Goal: Task Accomplishment & Management: Use online tool/utility

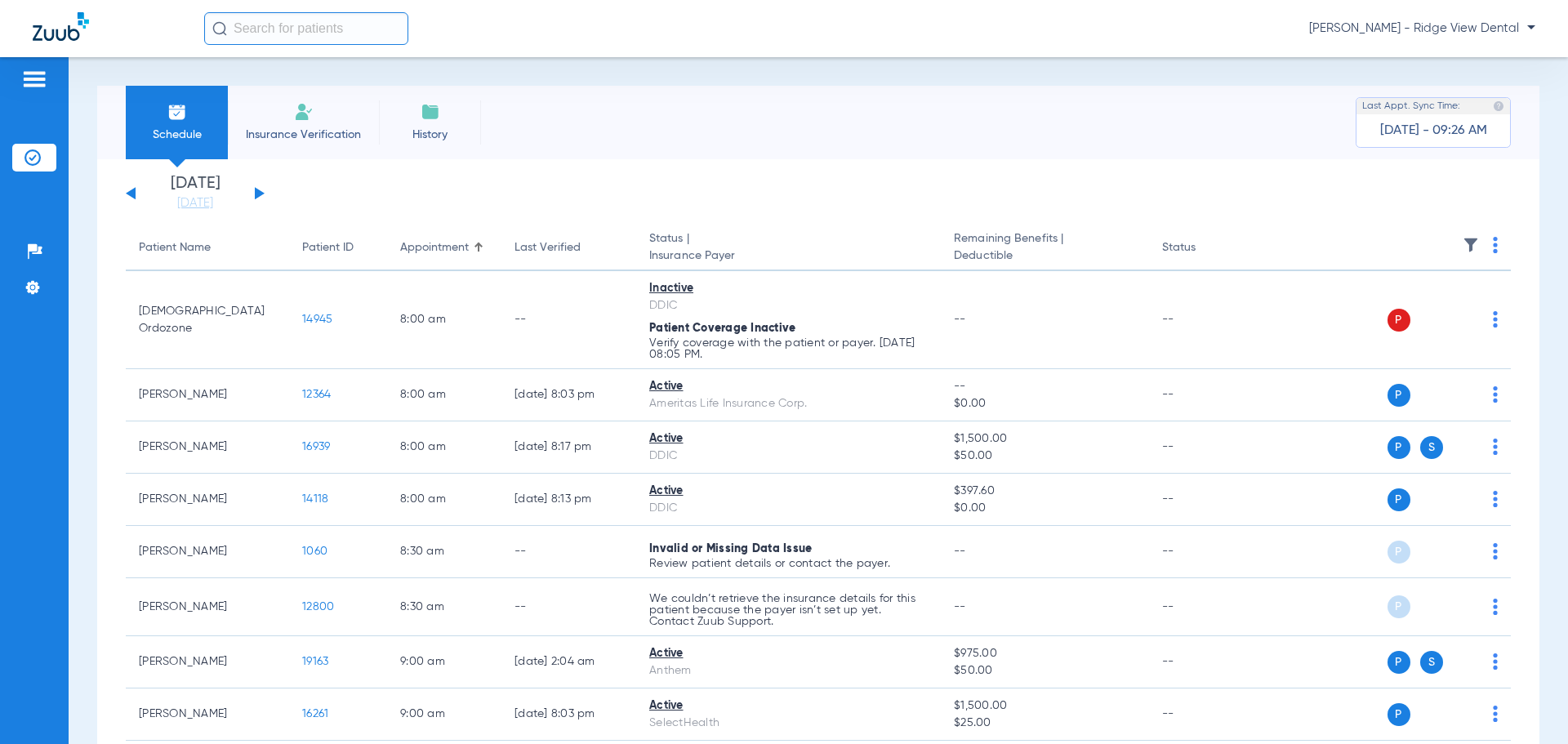
click at [261, 192] on button at bounding box center [260, 192] width 10 height 12
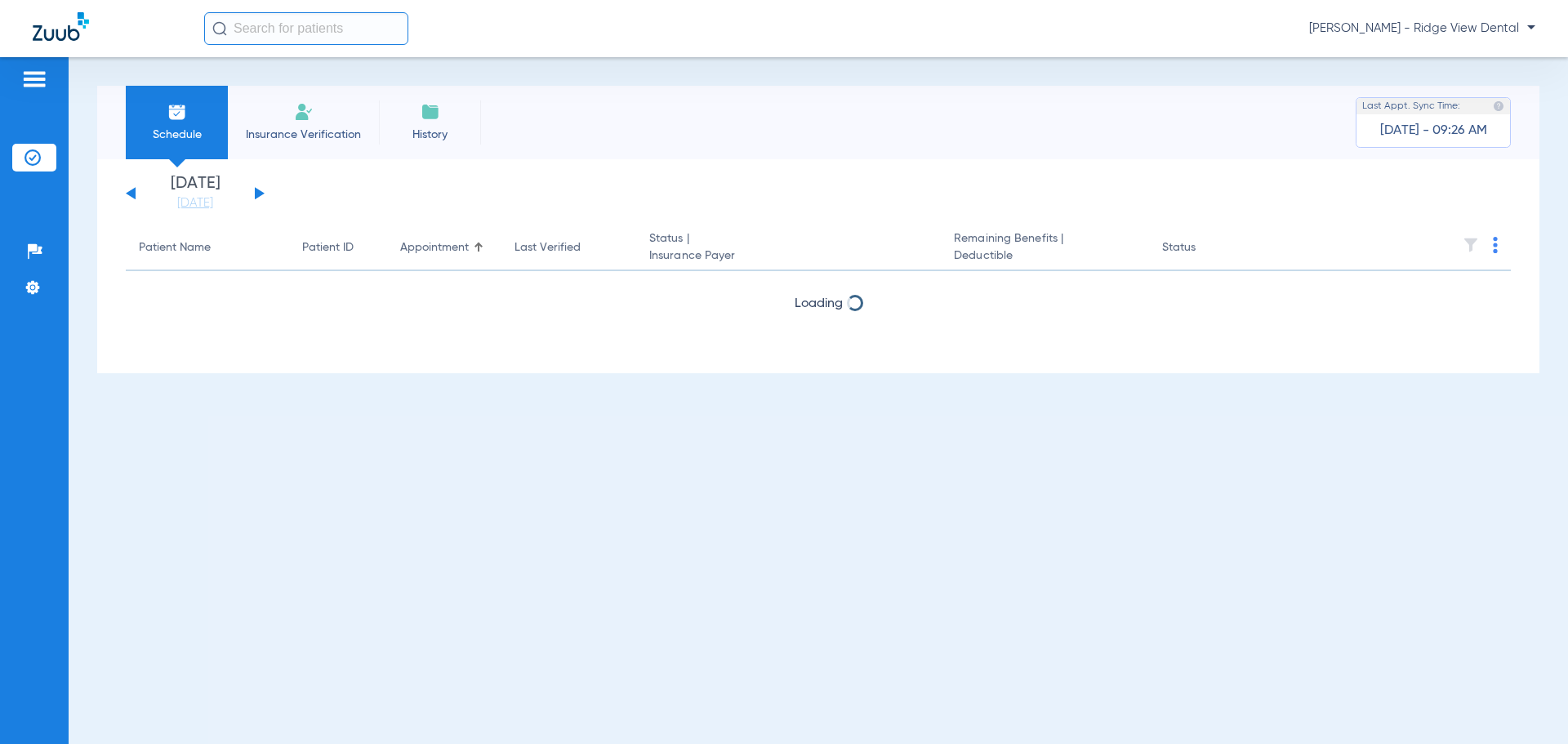
click at [261, 192] on button at bounding box center [260, 192] width 10 height 12
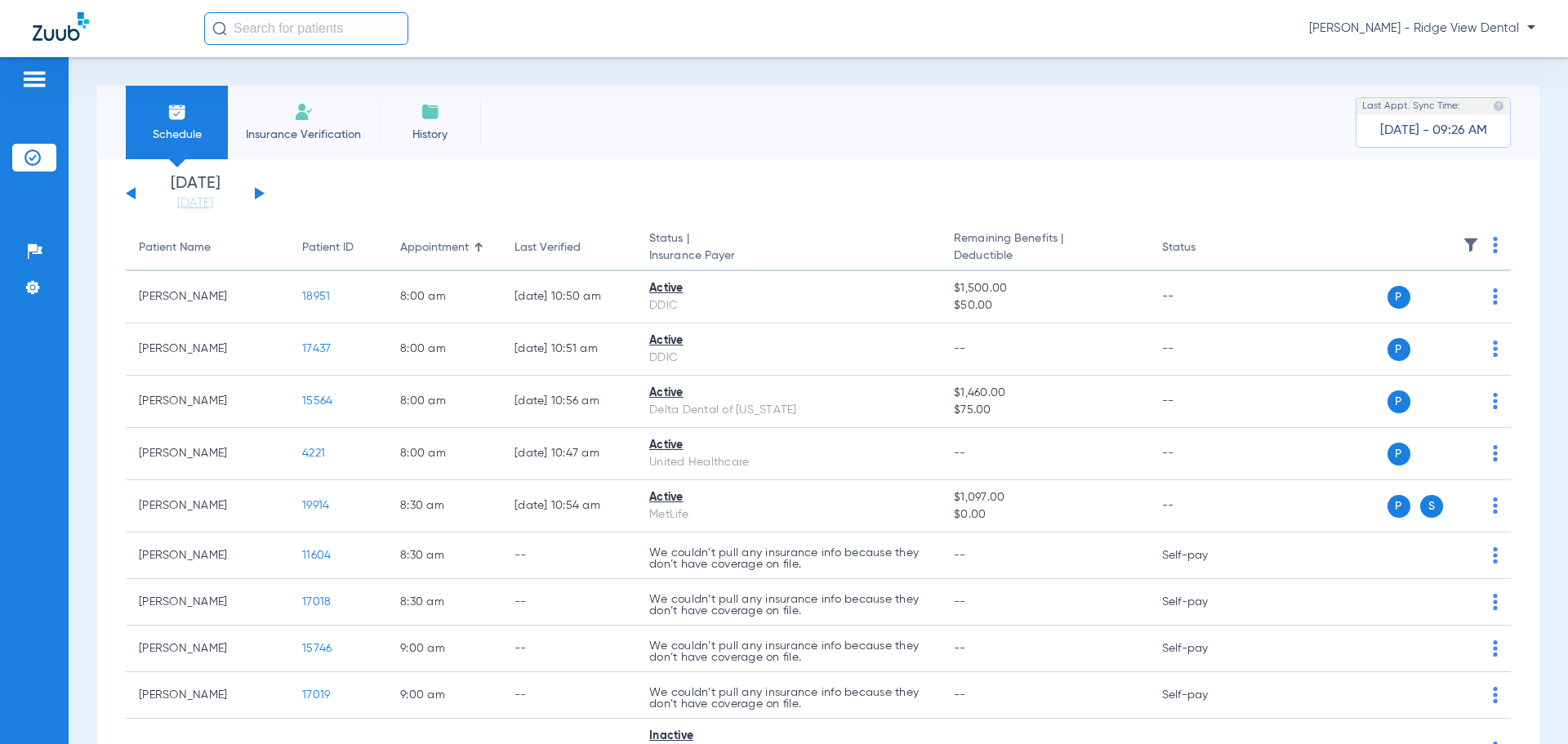
click at [255, 191] on button at bounding box center [260, 192] width 10 height 12
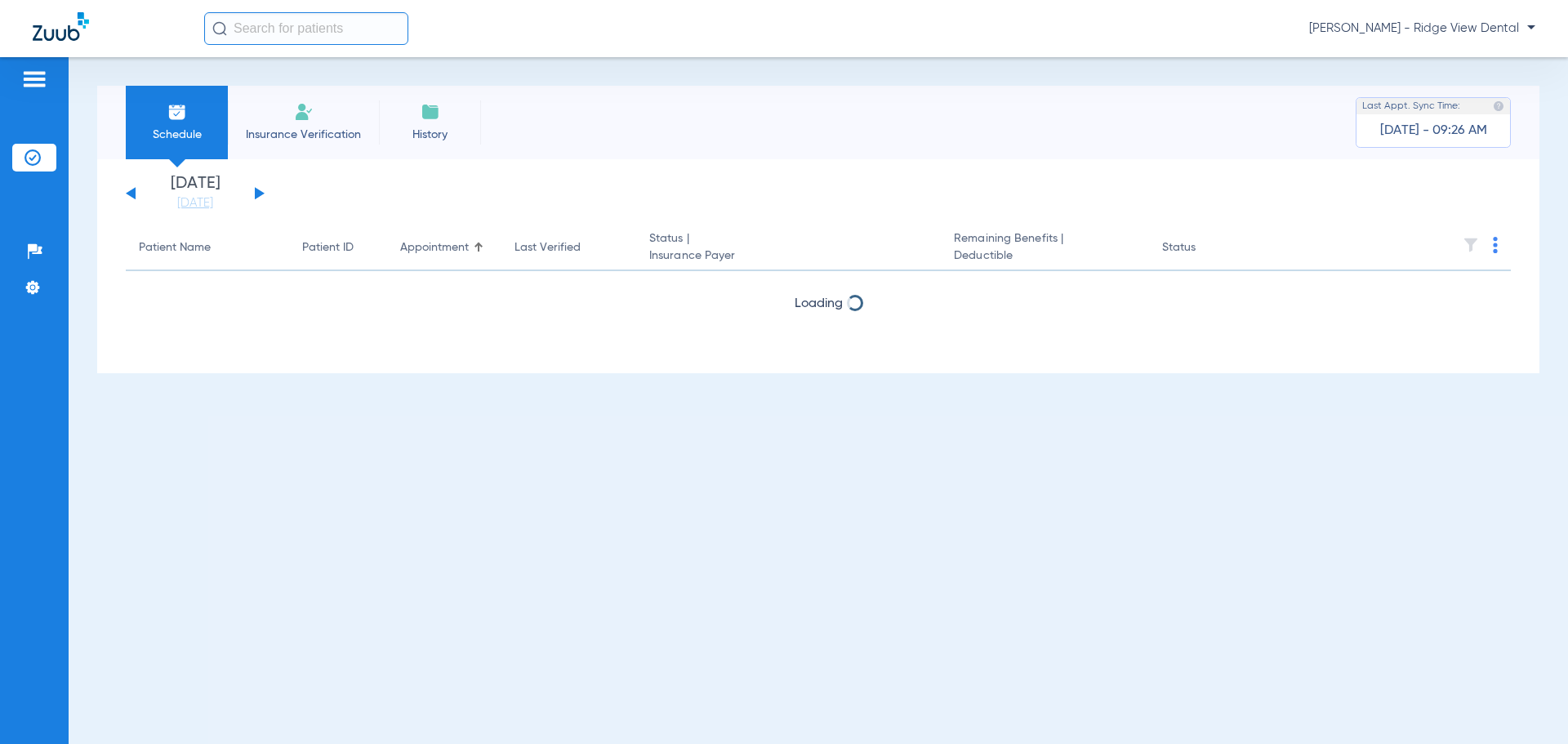
click at [255, 191] on button at bounding box center [260, 192] width 10 height 12
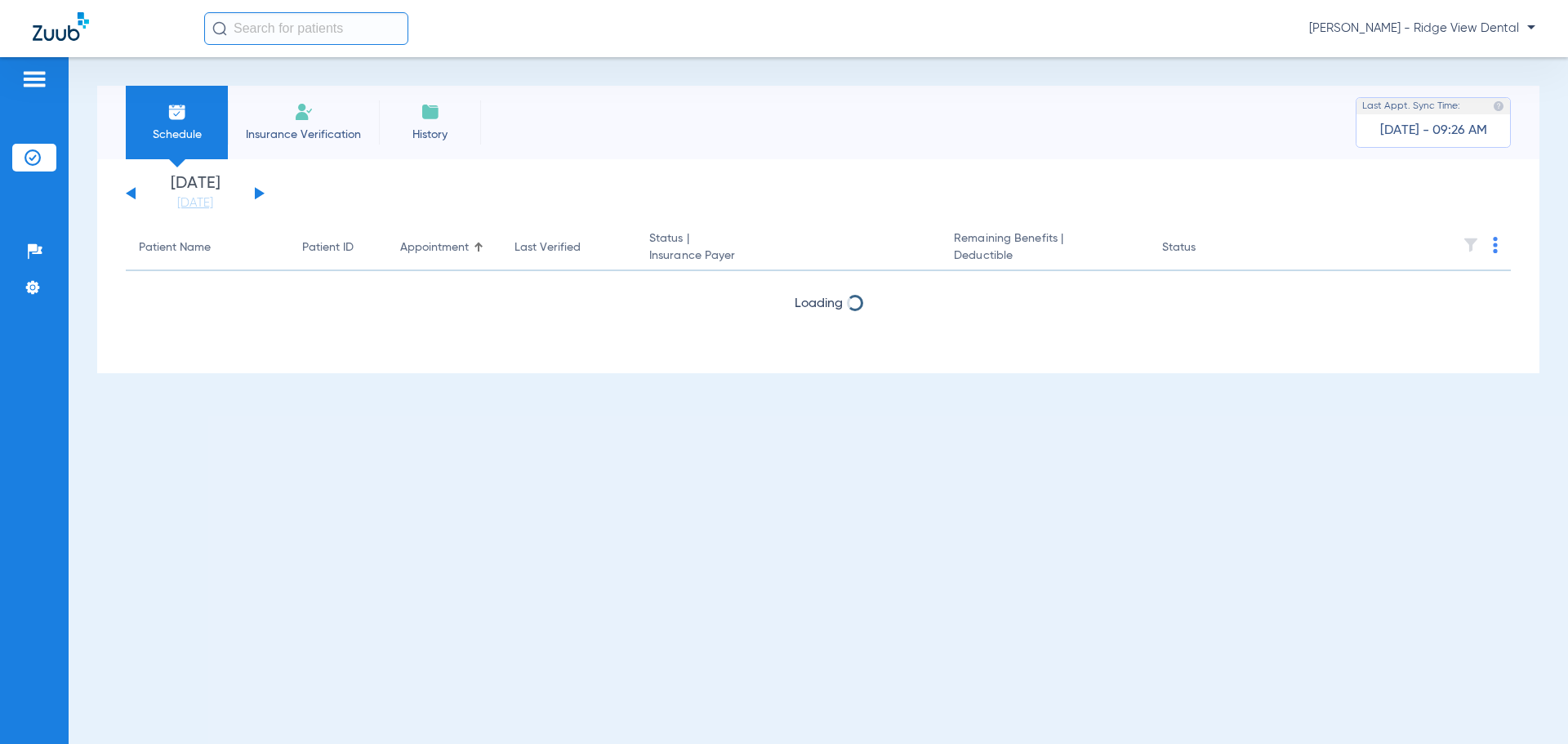
click at [255, 191] on button at bounding box center [260, 192] width 10 height 12
click at [1497, 250] on img at bounding box center [1496, 246] width 5 height 17
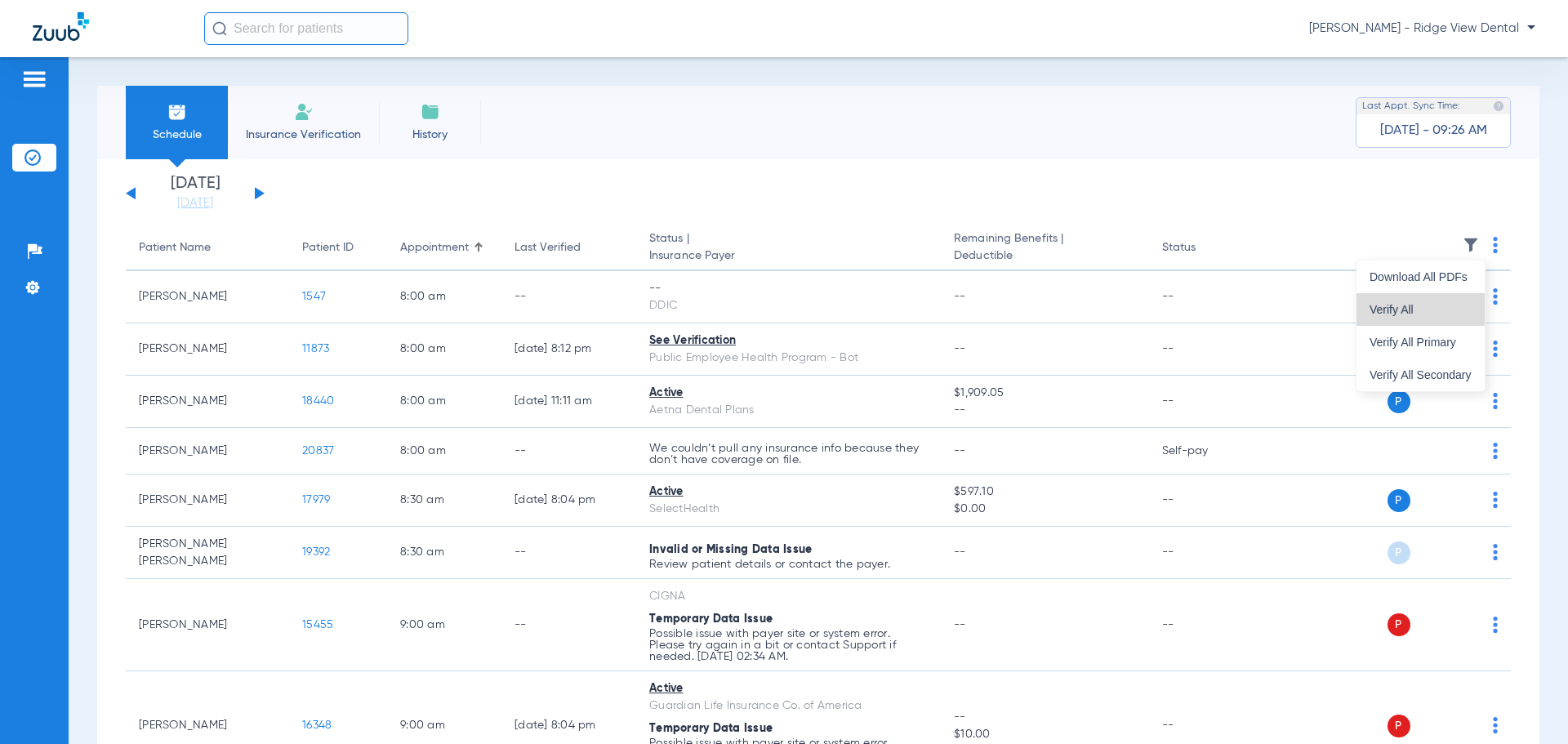
click at [1396, 304] on span "Verify All" at bounding box center [1420, 309] width 102 height 12
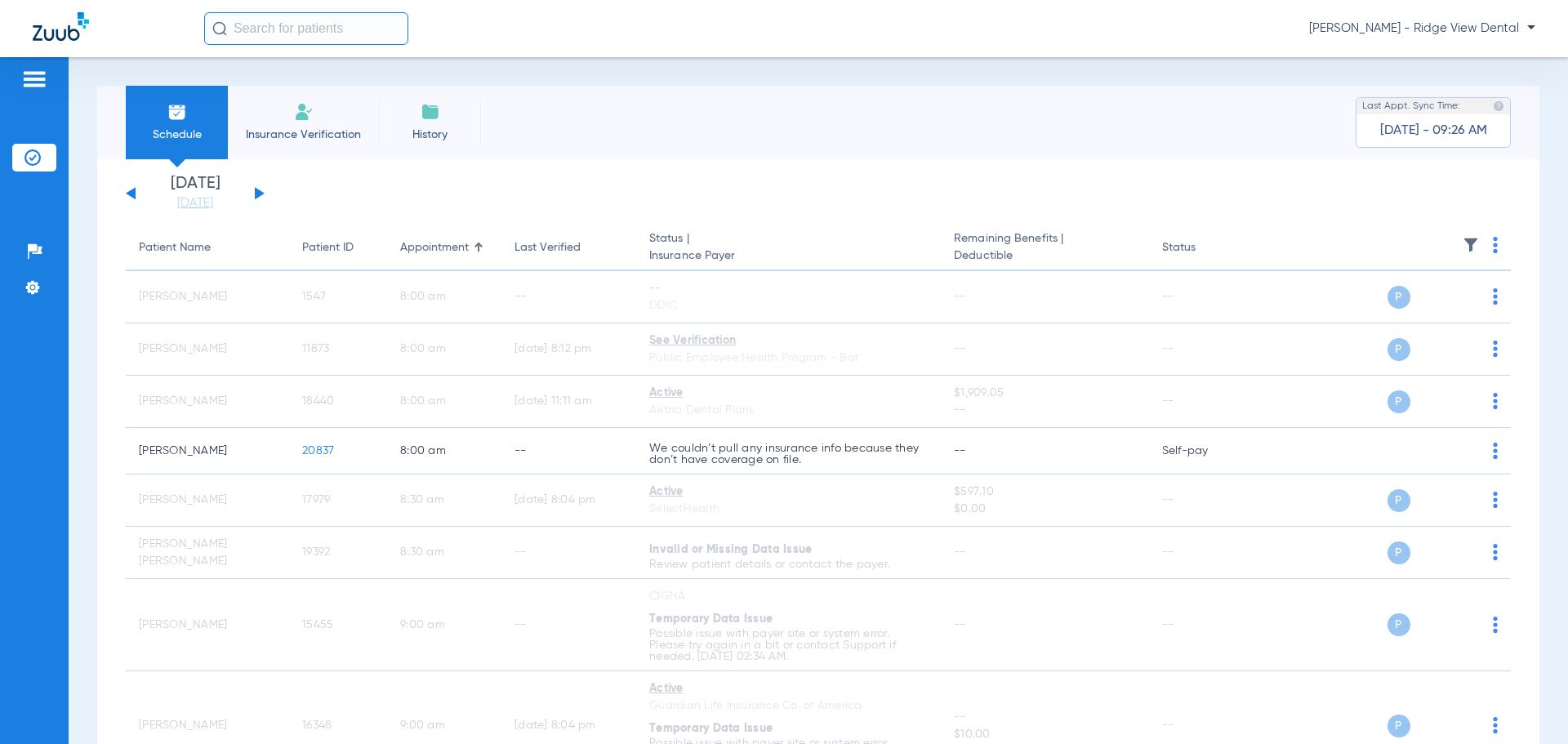
click at [257, 192] on button at bounding box center [260, 192] width 10 height 12
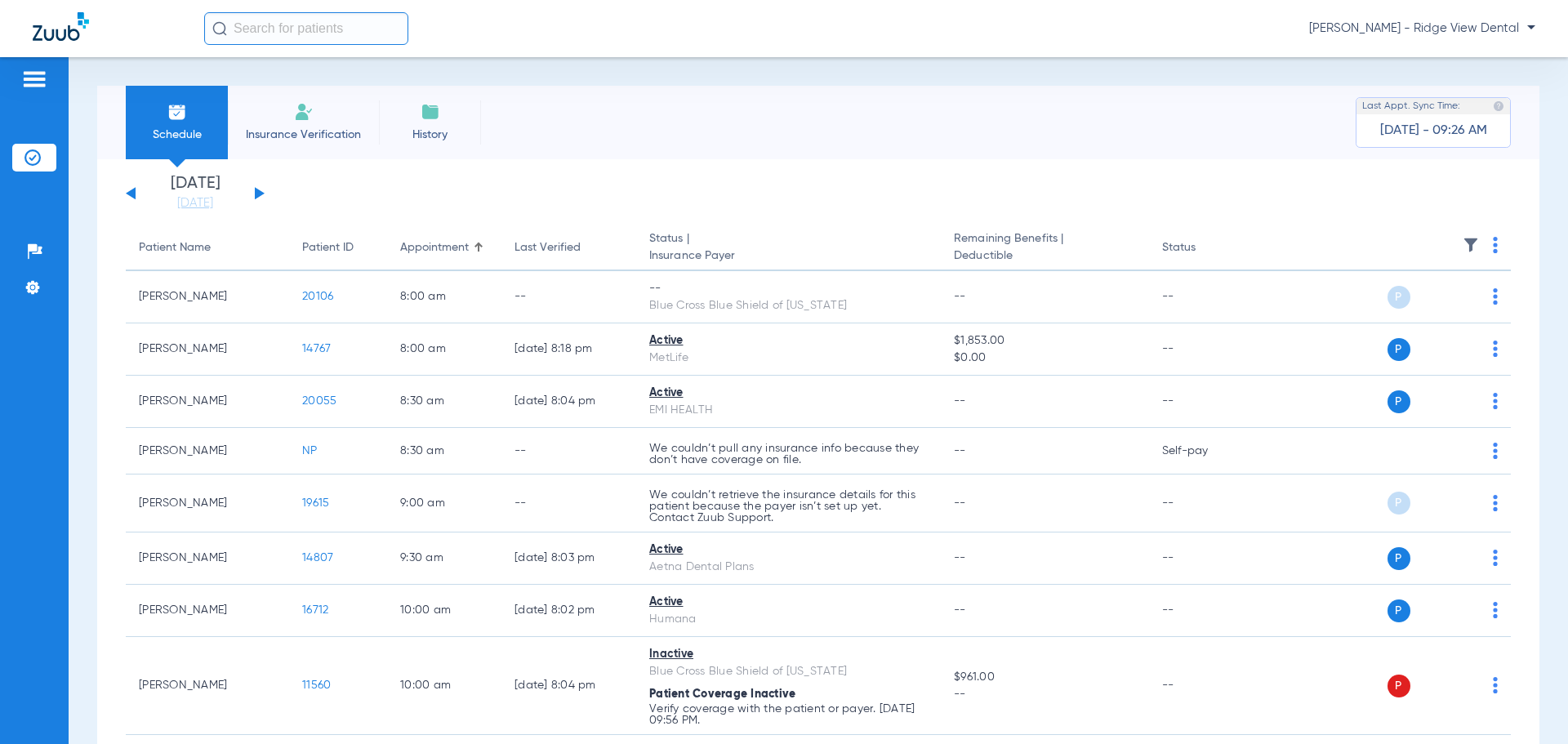
click at [1493, 245] on img at bounding box center [1496, 246] width 5 height 17
click at [1390, 314] on span "Verify All" at bounding box center [1420, 309] width 102 height 12
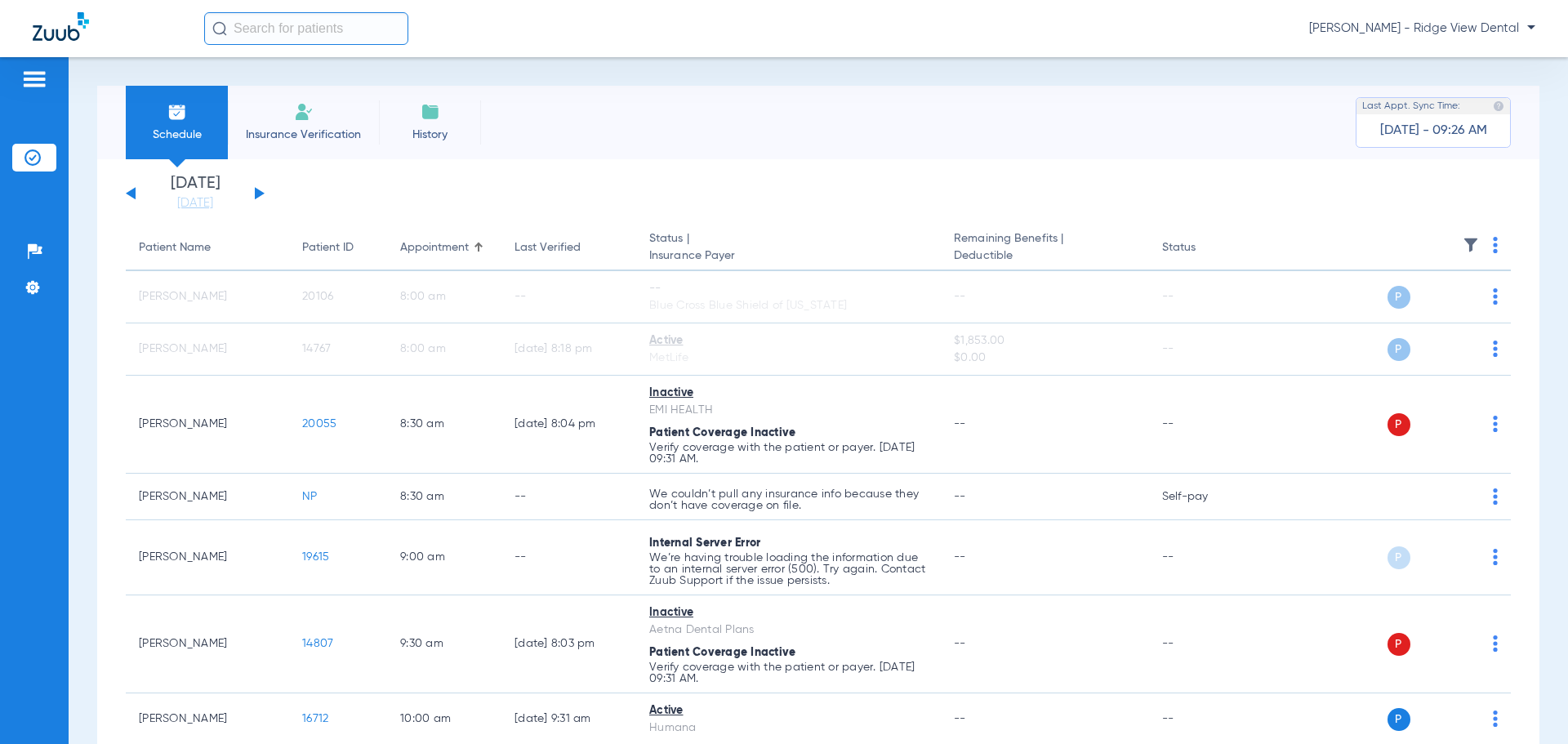
click at [130, 188] on div "[DATE] [DATE] [DATE] [DATE] [DATE] [DATE] [DATE] [DATE] [DATE] [DATE] [DATE] [D…" at bounding box center [195, 193] width 139 height 36
click at [130, 192] on button at bounding box center [131, 192] width 10 height 12
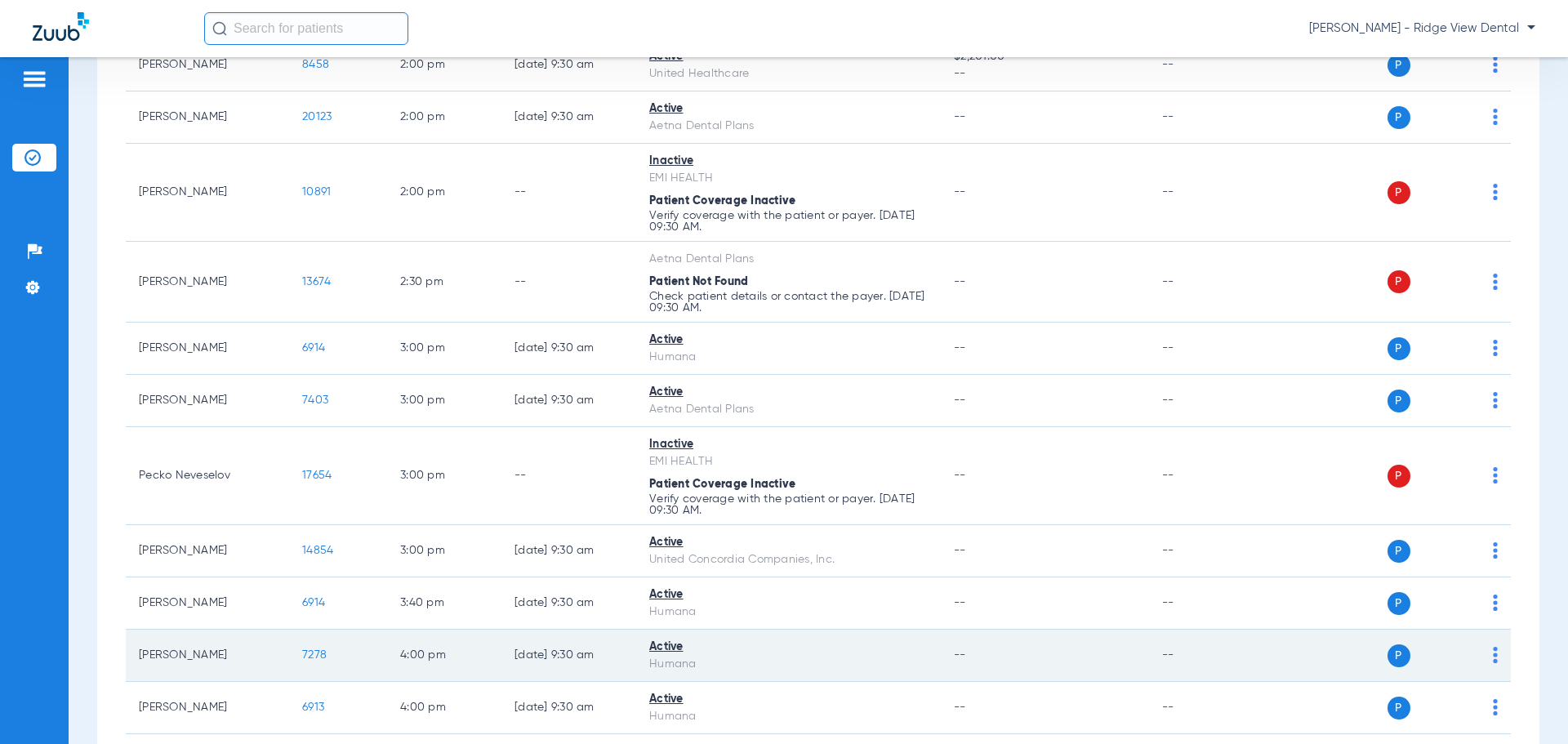
scroll to position [1751, 0]
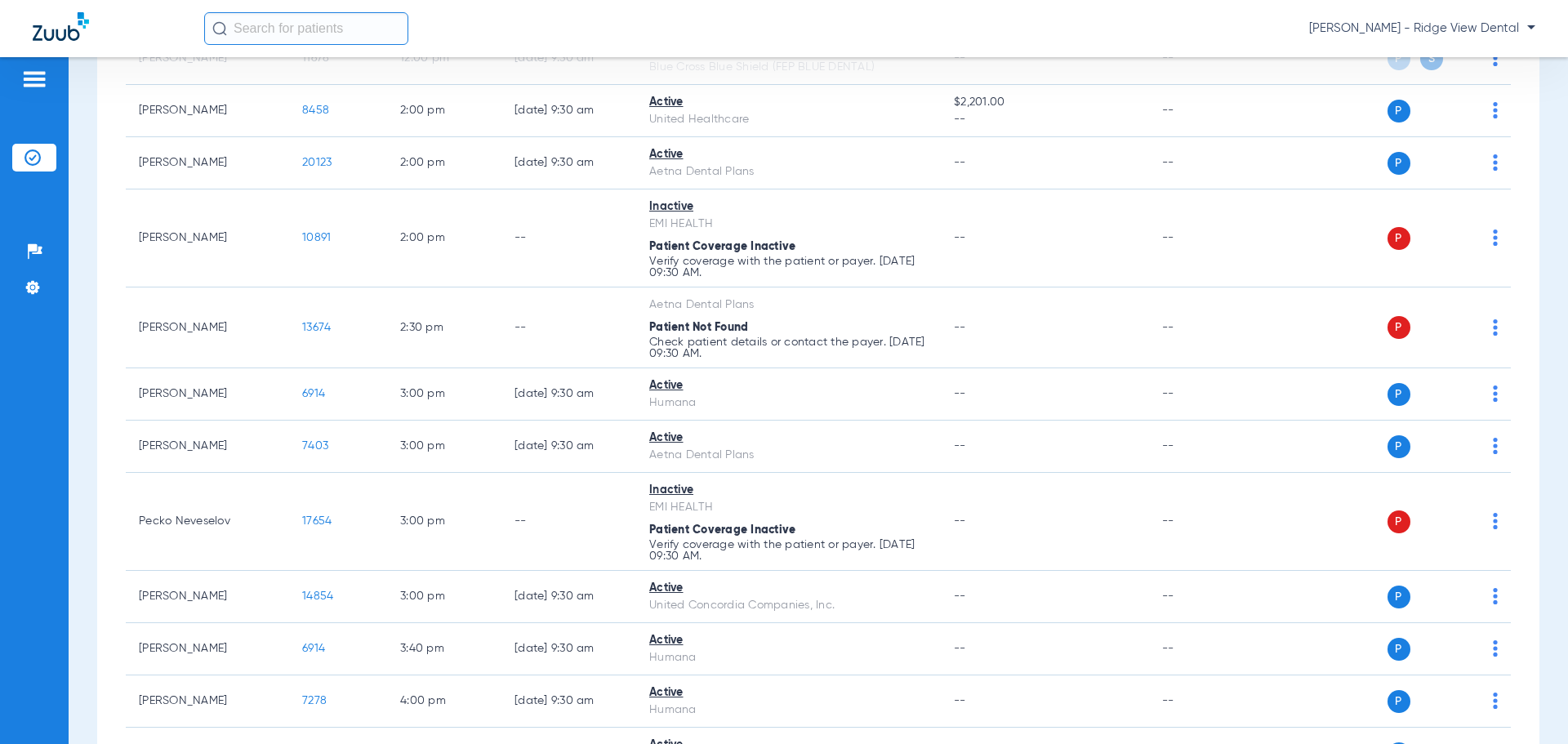
drag, startPoint x: 60, startPoint y: 36, endPoint x: 97, endPoint y: 36, distance: 37.0
click at [60, 37] on img at bounding box center [61, 27] width 56 height 28
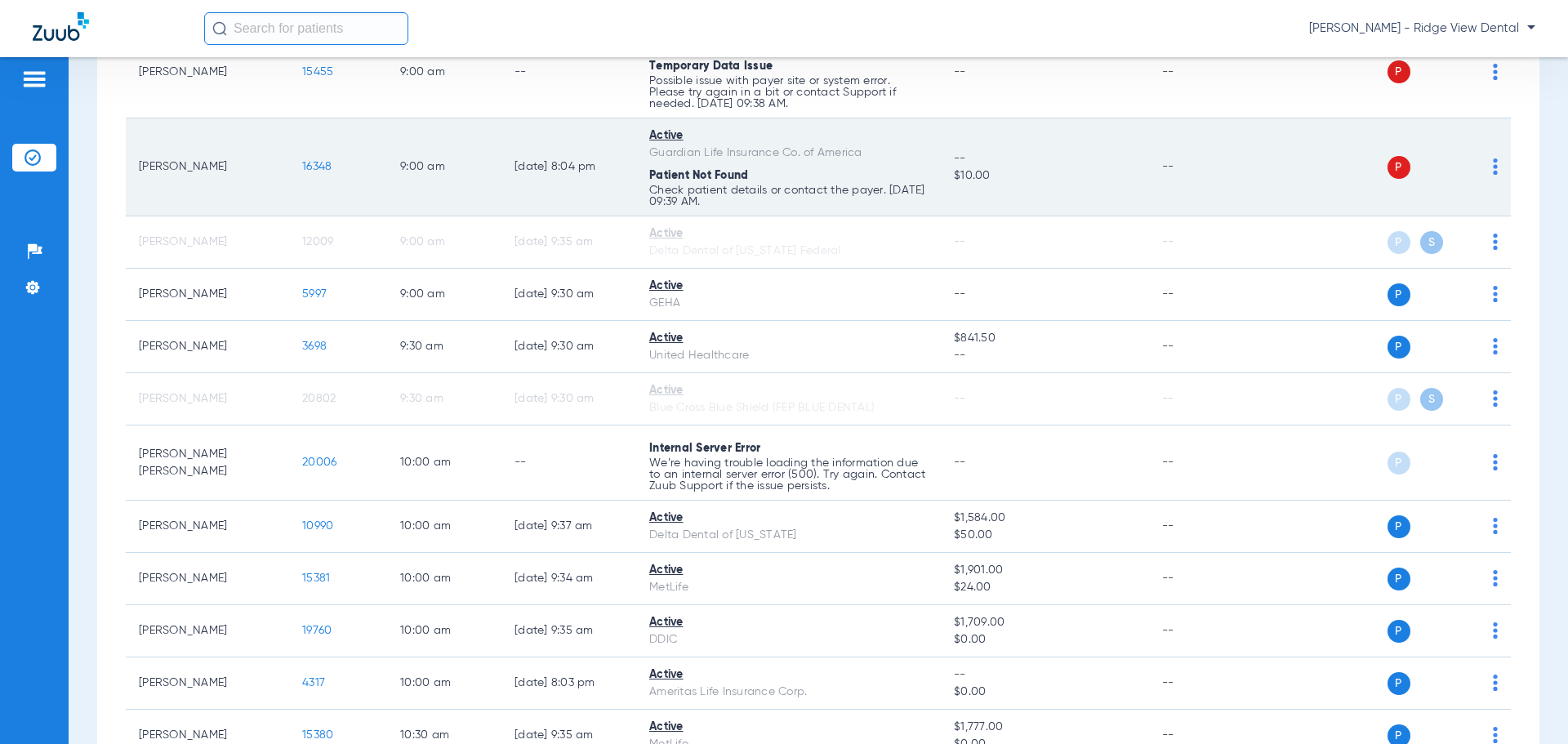
scroll to position [608, 0]
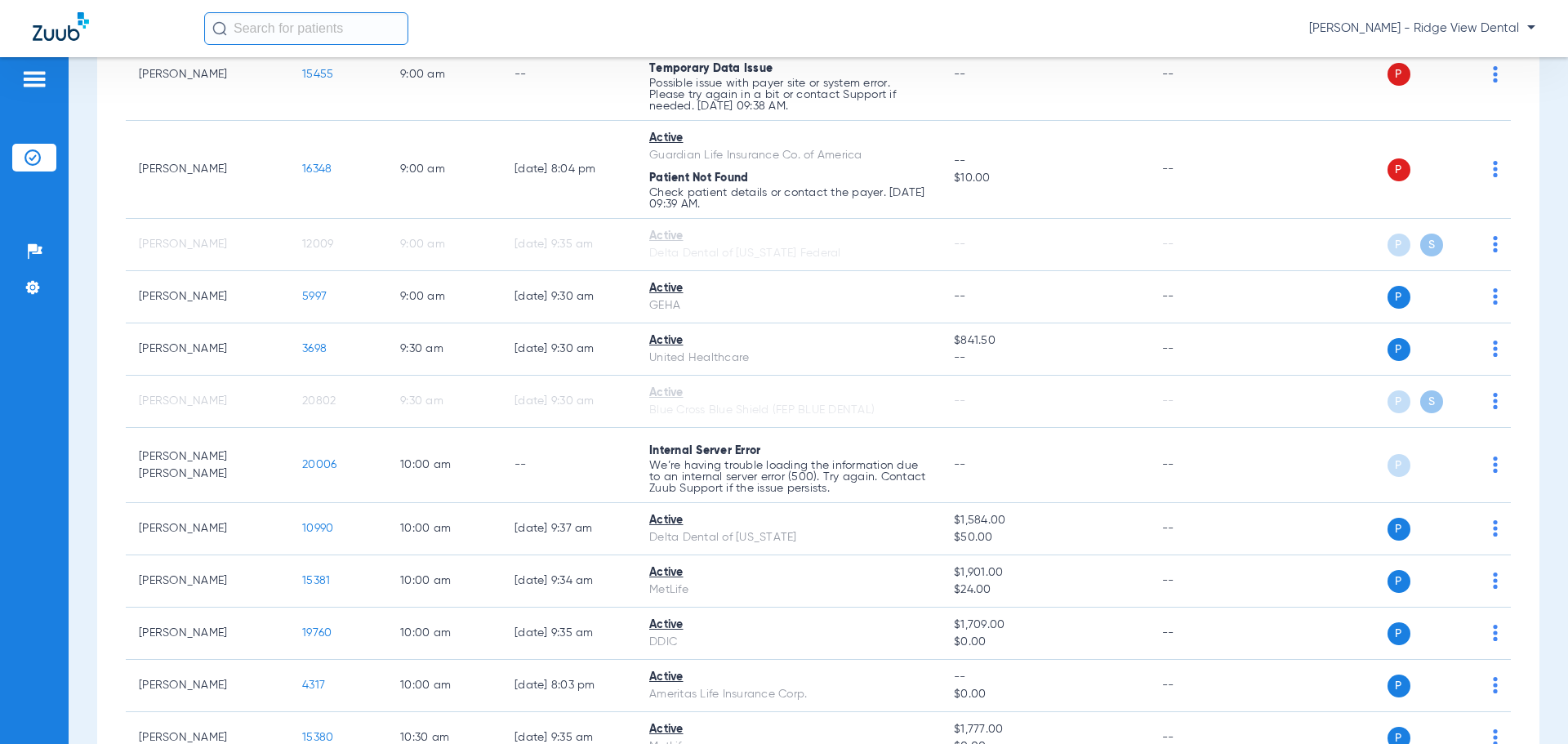
click at [32, 81] on img at bounding box center [35, 80] width 27 height 20
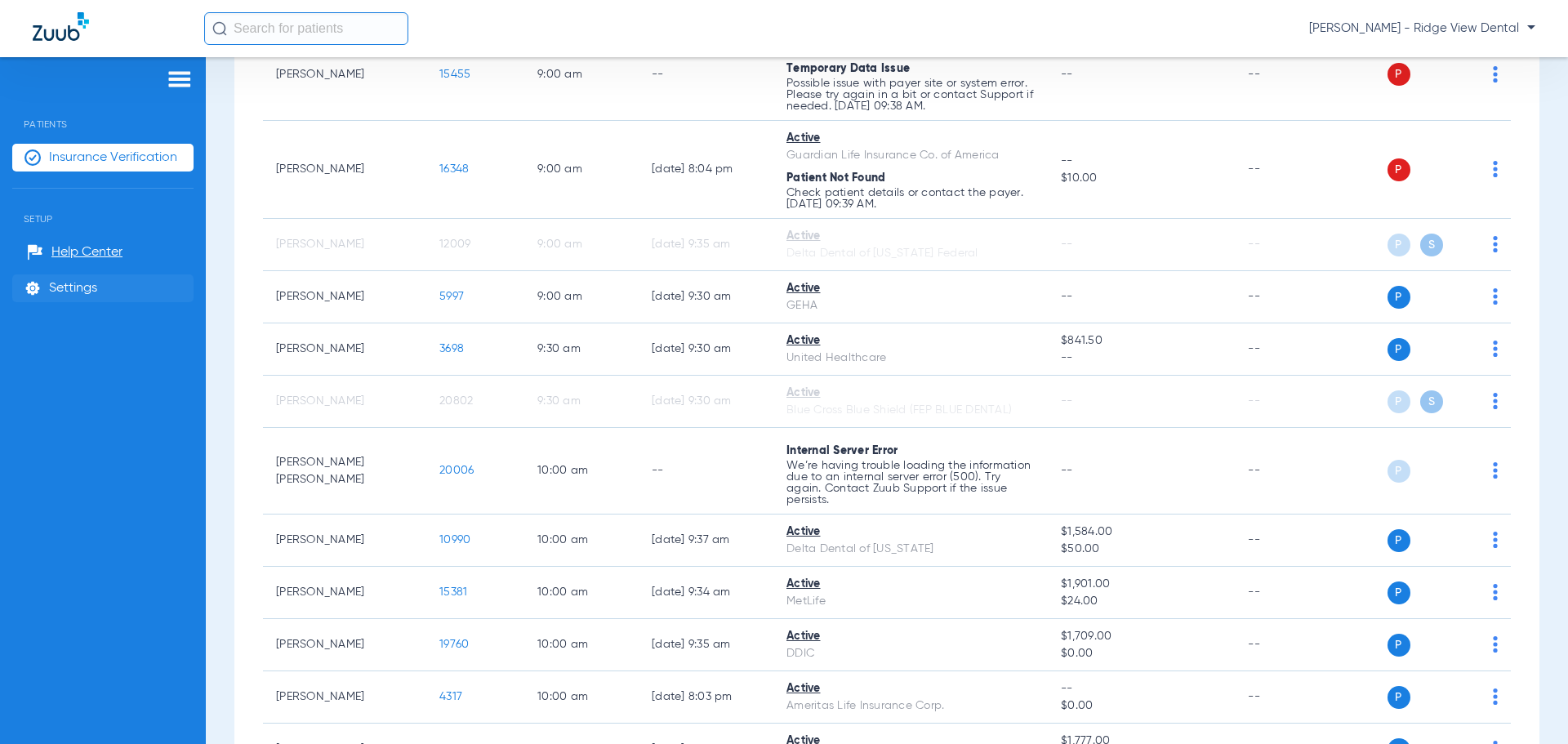
click at [84, 287] on span "Settings" at bounding box center [73, 289] width 48 height 17
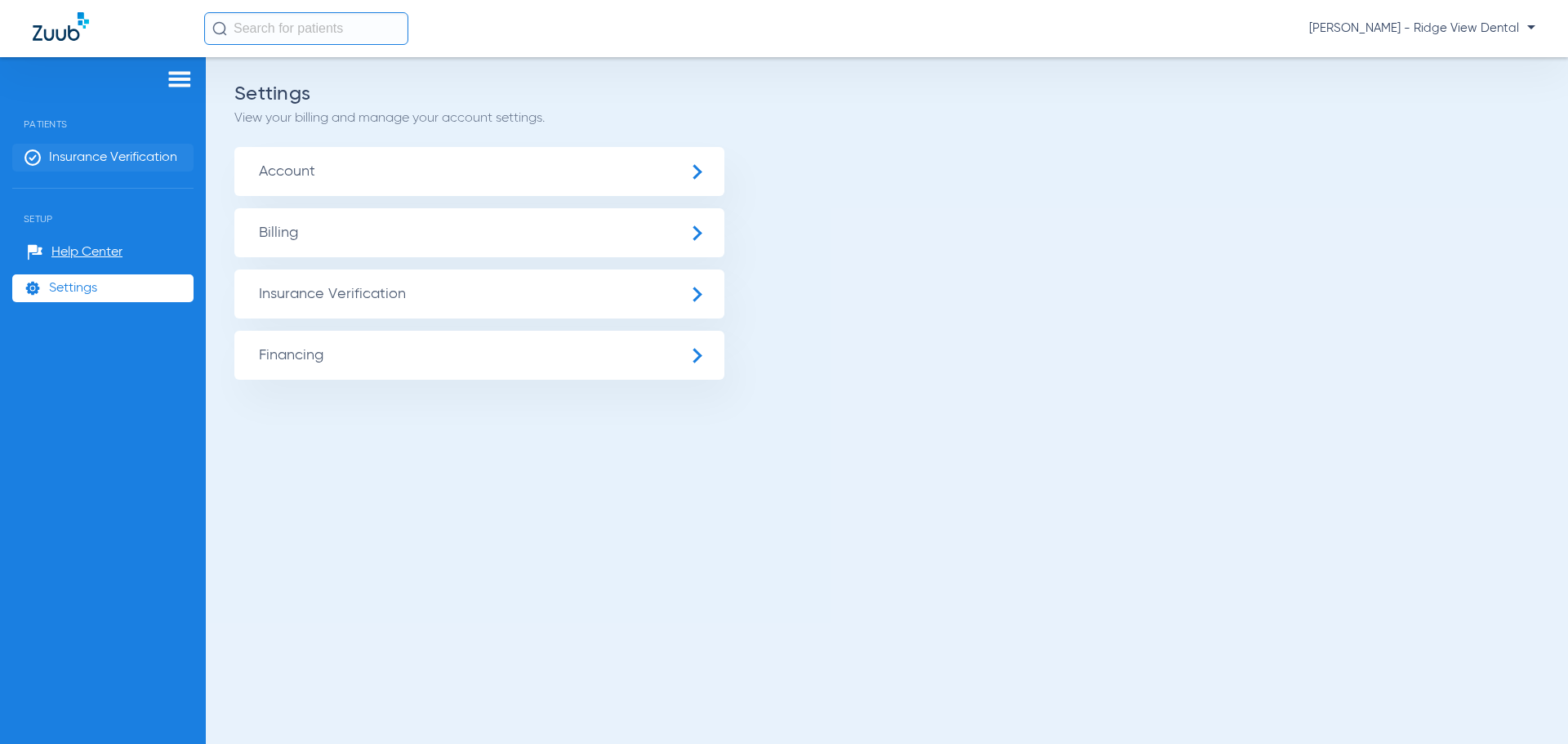
click at [89, 158] on span "Insurance Verification" at bounding box center [113, 158] width 129 height 17
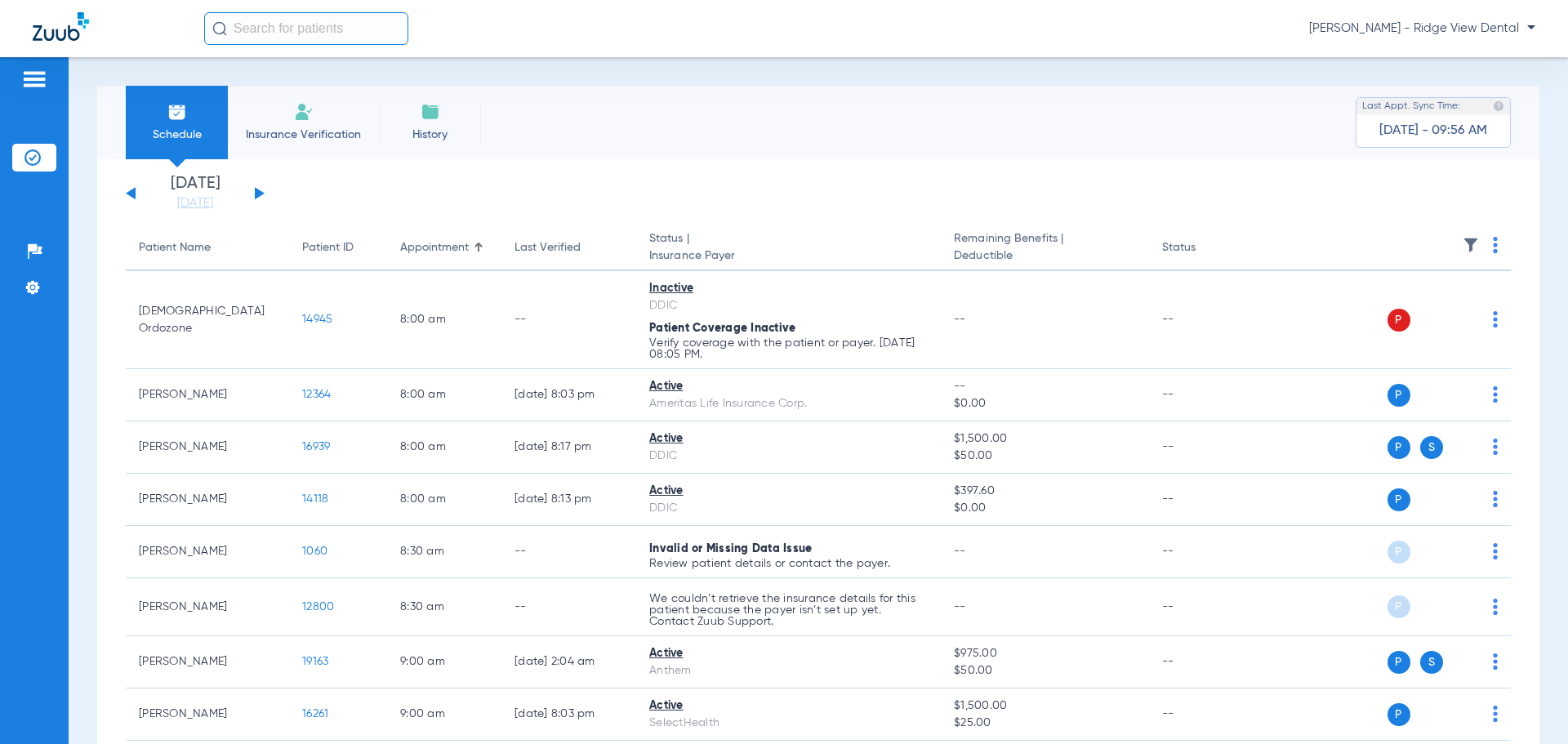
click at [261, 191] on button at bounding box center [260, 192] width 10 height 12
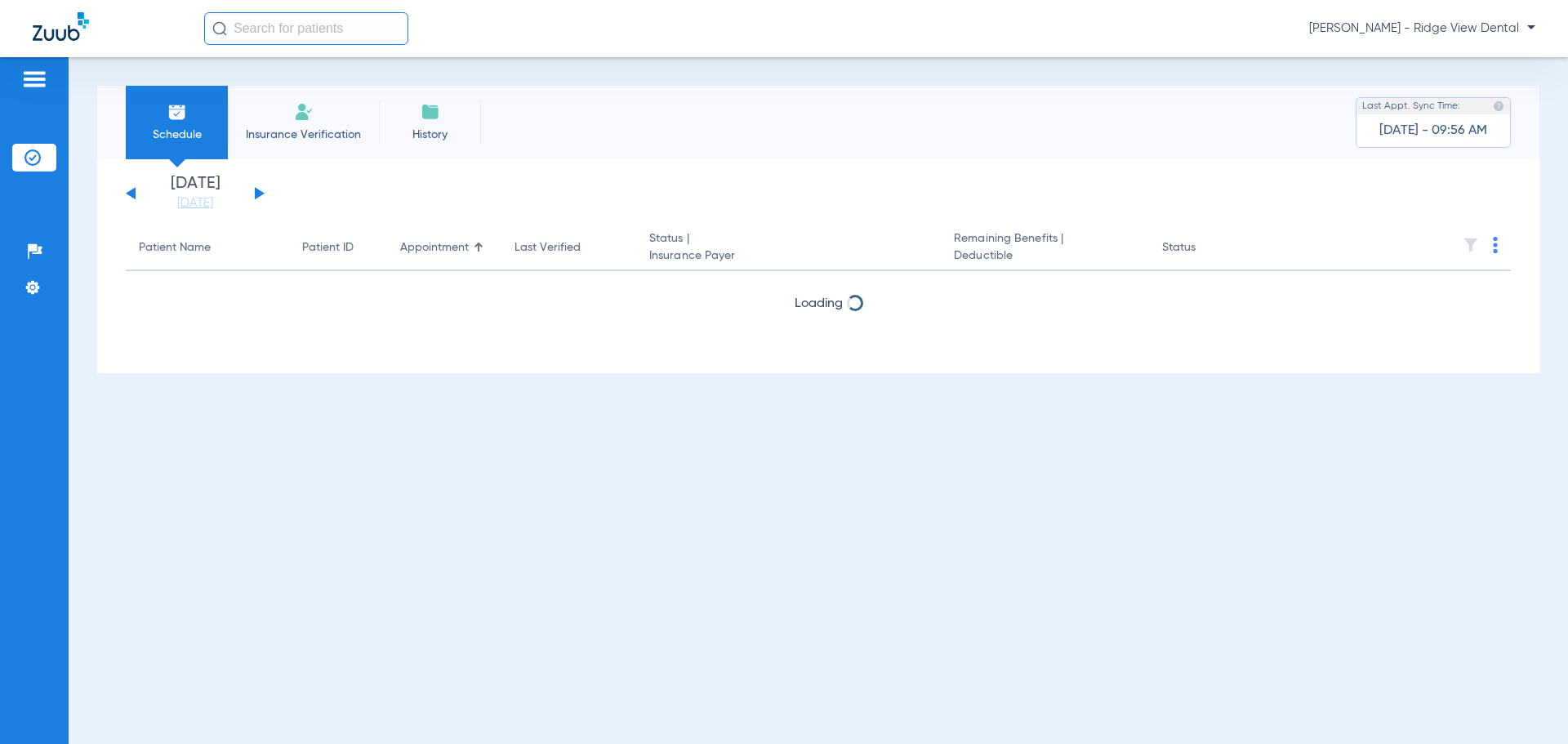
click at [261, 191] on button at bounding box center [260, 192] width 10 height 12
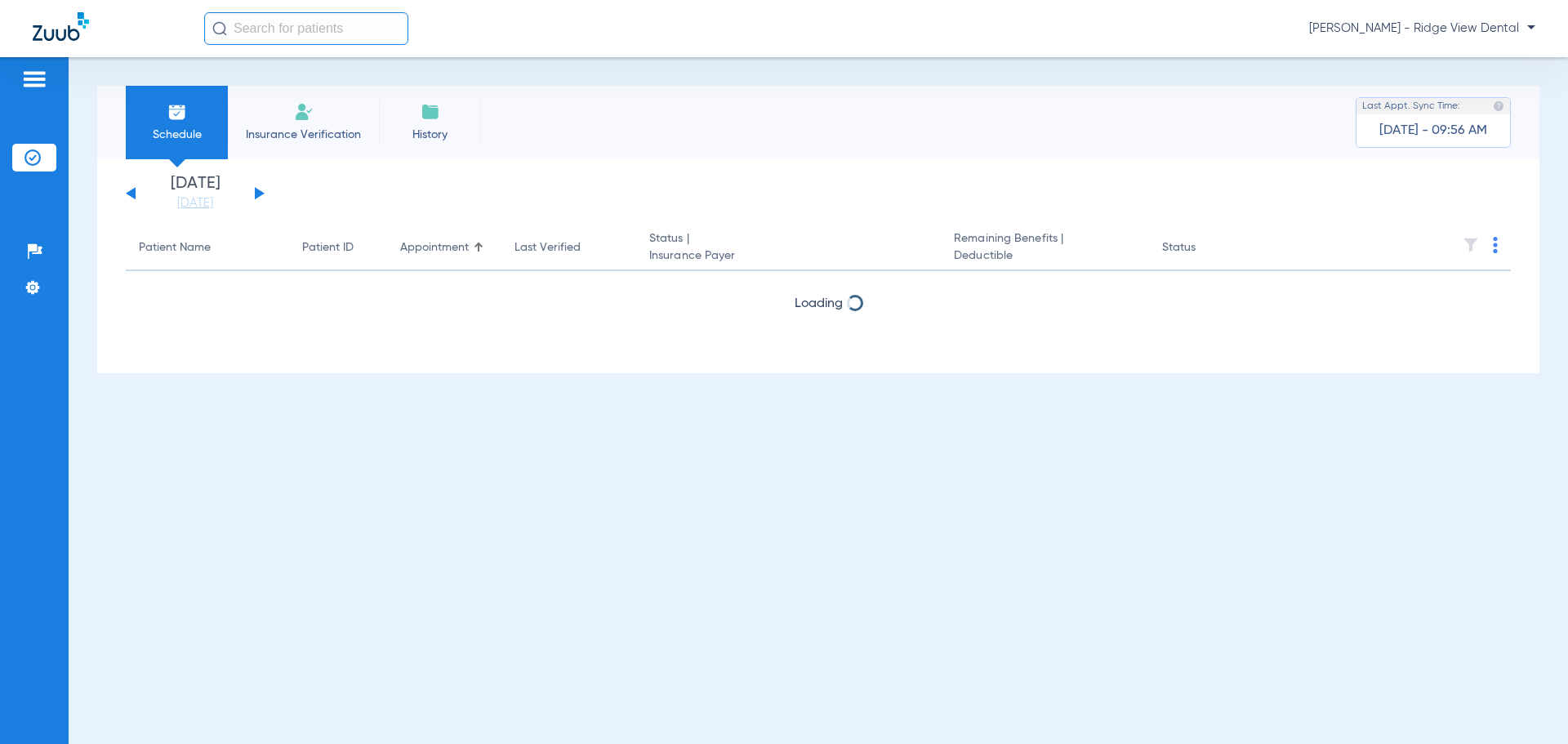
click at [261, 191] on button at bounding box center [260, 192] width 10 height 12
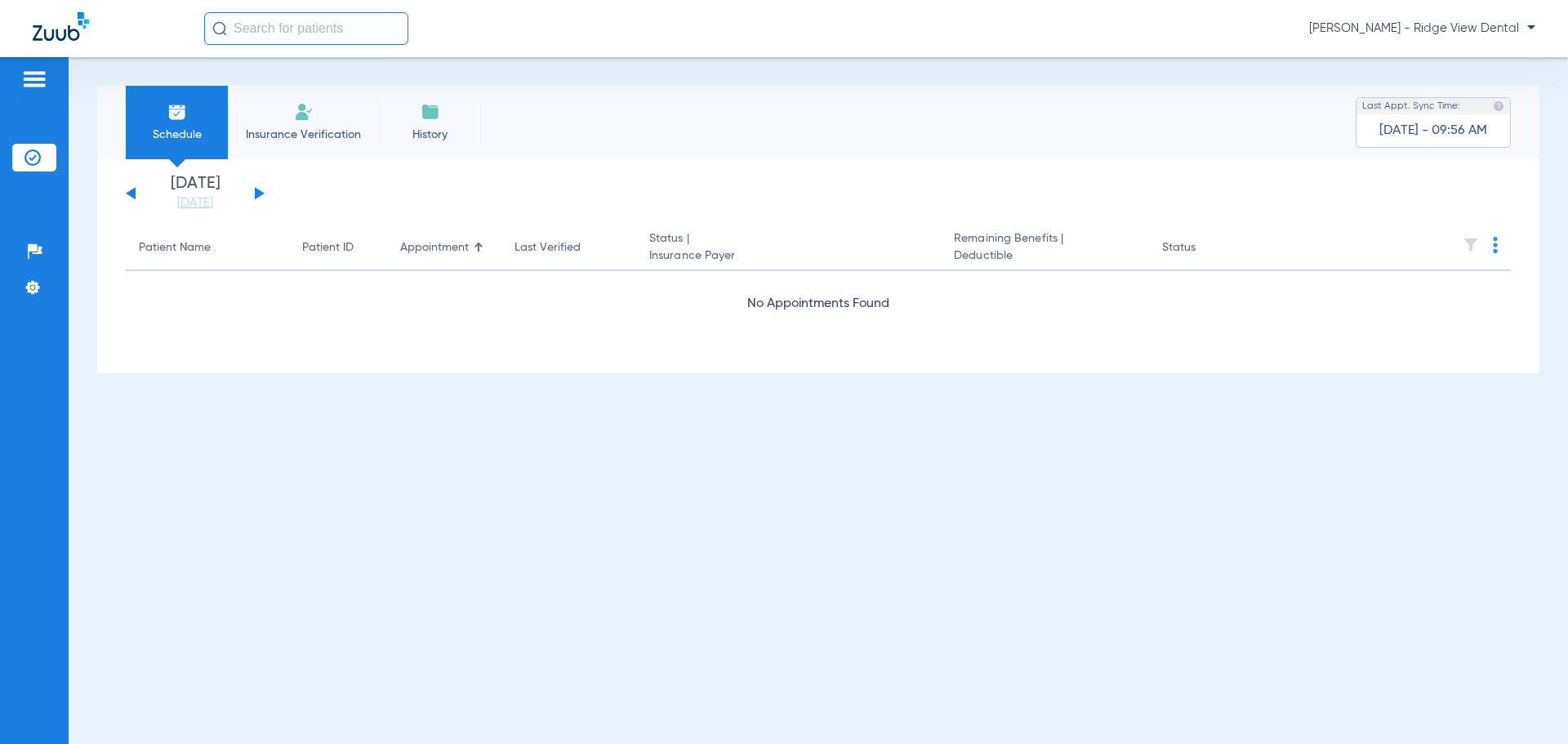
click at [261, 191] on button at bounding box center [260, 192] width 10 height 12
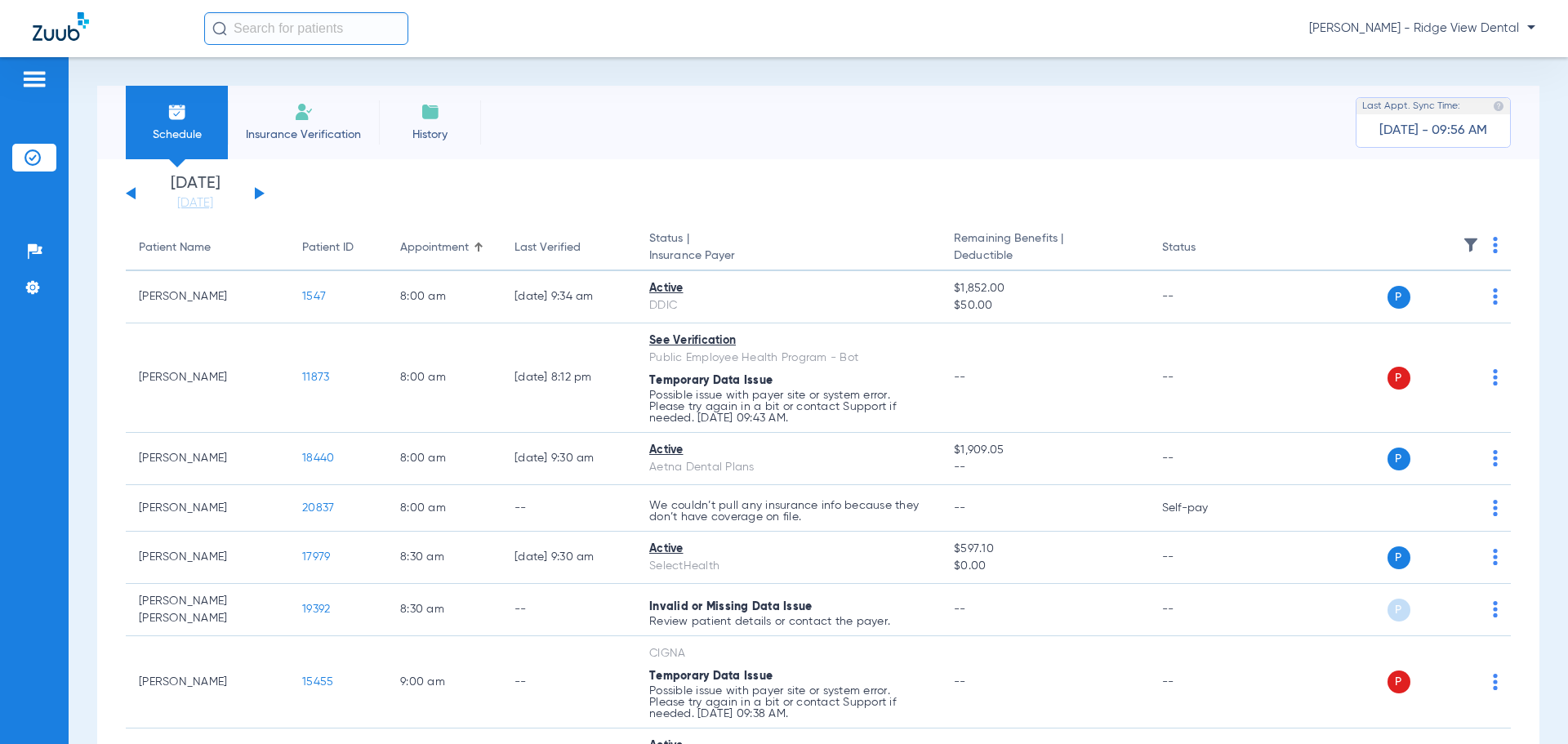
click at [261, 191] on button at bounding box center [260, 192] width 10 height 12
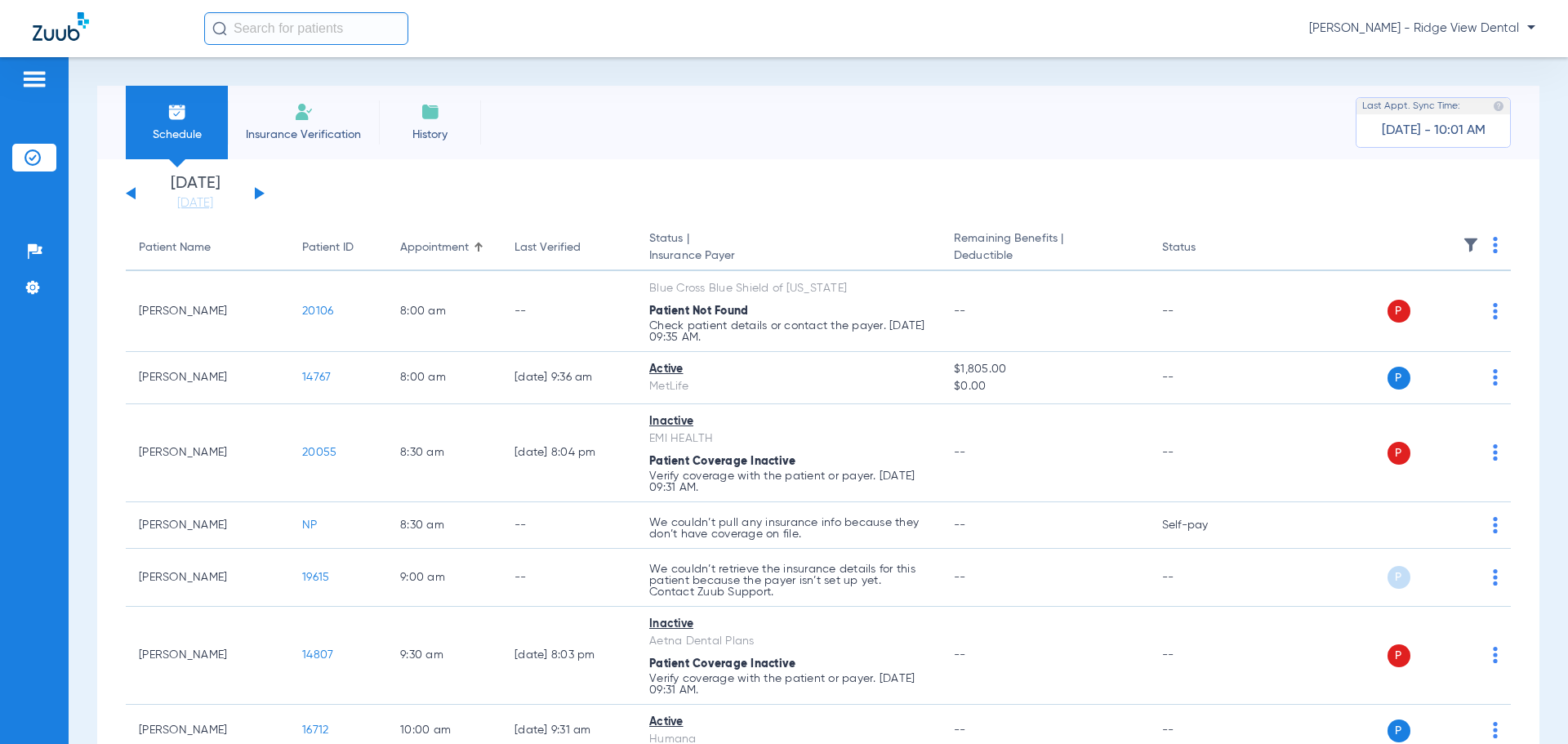
click at [134, 191] on button at bounding box center [131, 192] width 10 height 12
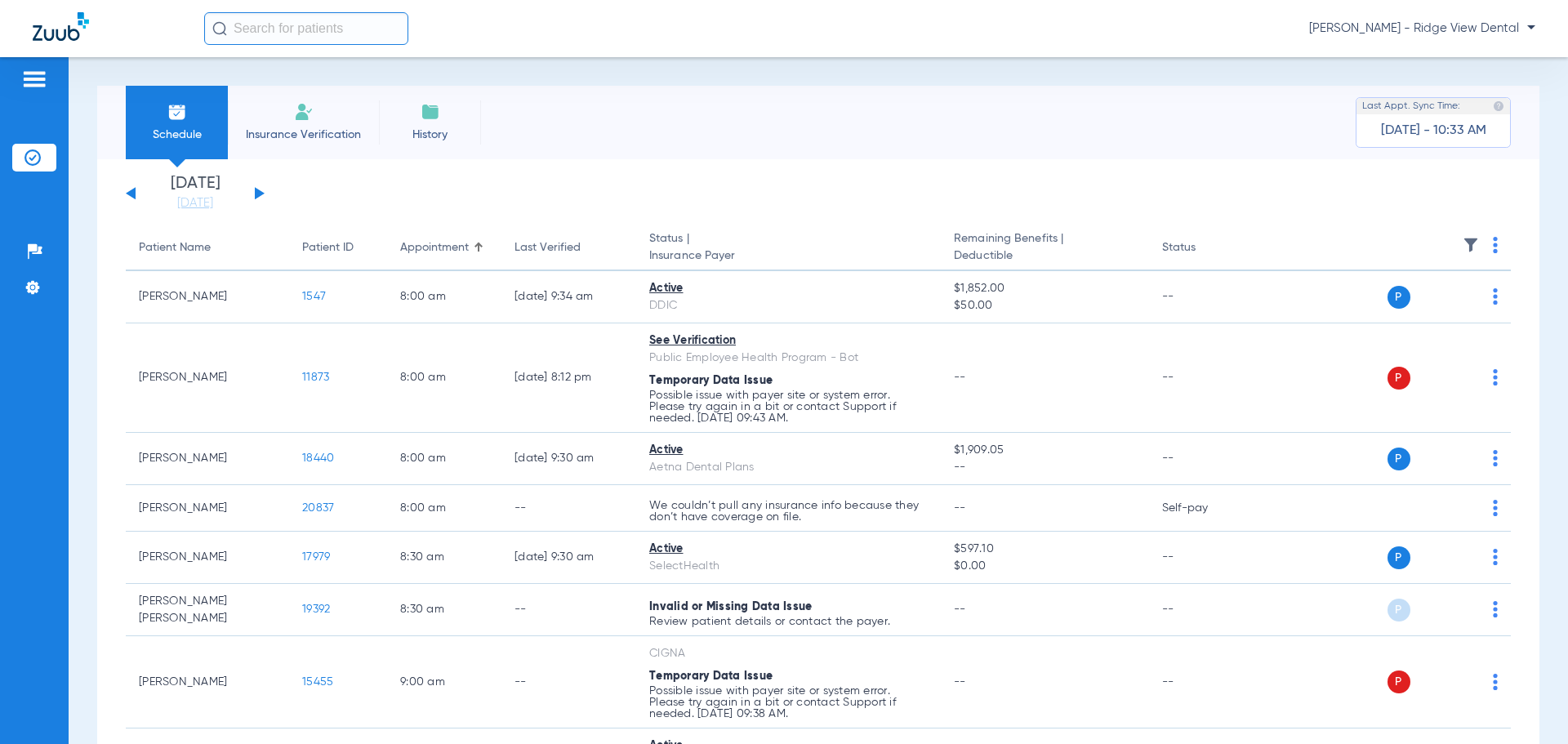
click at [131, 197] on div "[DATE] [DATE] [DATE] [DATE] [DATE] [DATE] [DATE] [DATE] [DATE] [DATE] [DATE] [D…" at bounding box center [195, 193] width 139 height 36
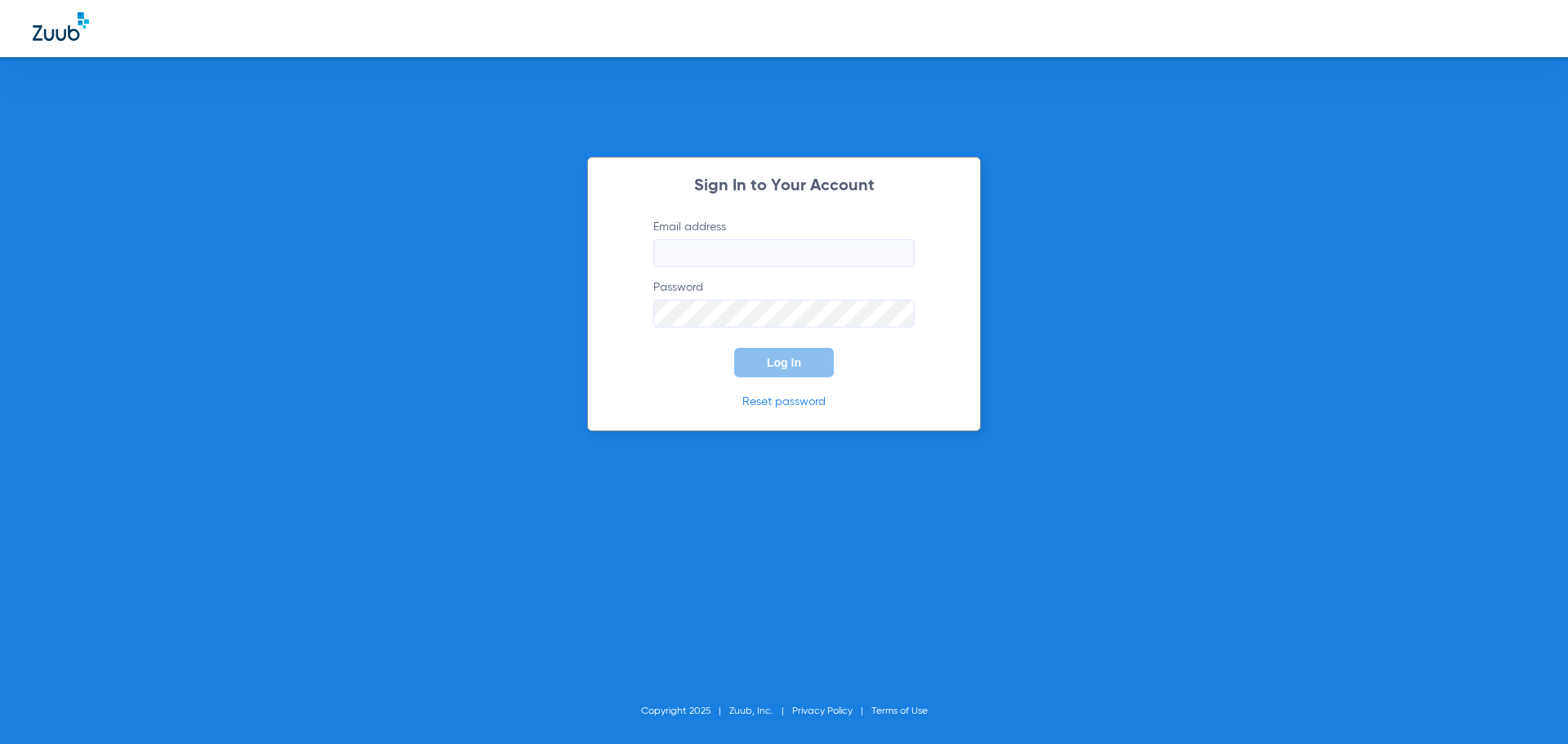
type input "mandijuedeman@gmail.com"
